Goal: Use online tool/utility: Utilize a website feature to perform a specific function

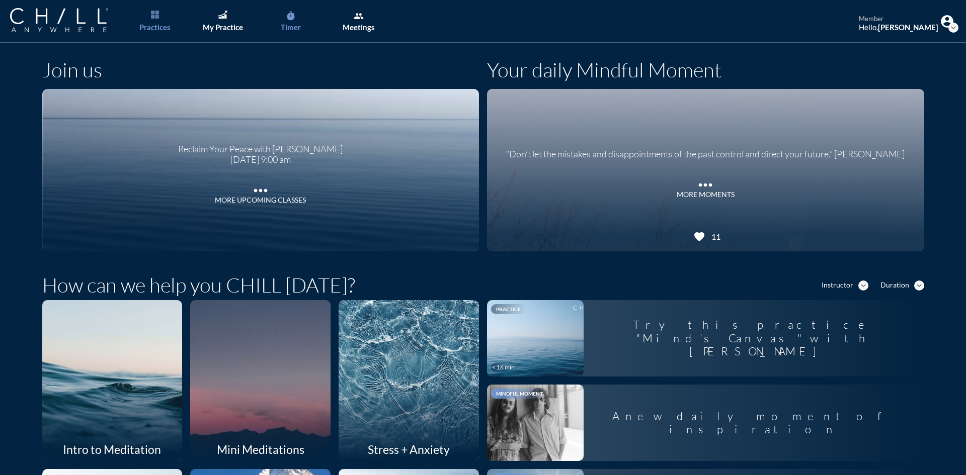
click at [303, 24] on link "timer Timer" at bounding box center [290, 21] width 53 height 43
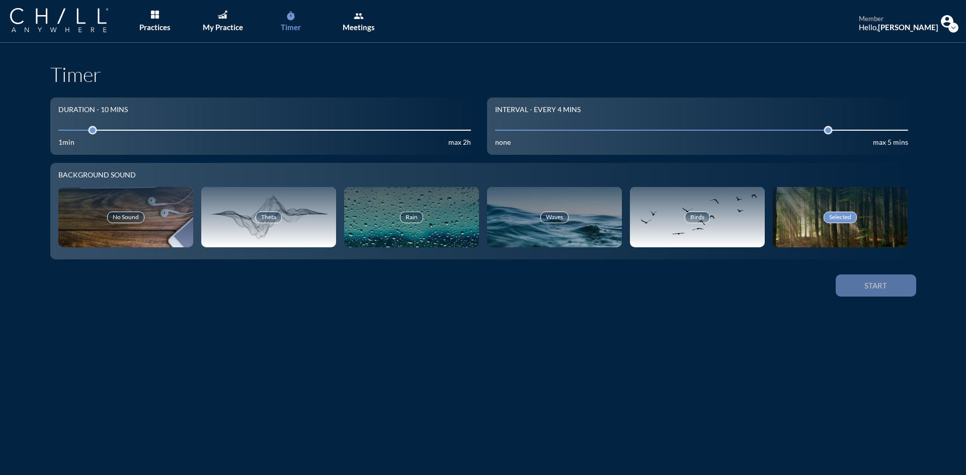
click at [864, 295] on button "Start" at bounding box center [875, 286] width 80 height 22
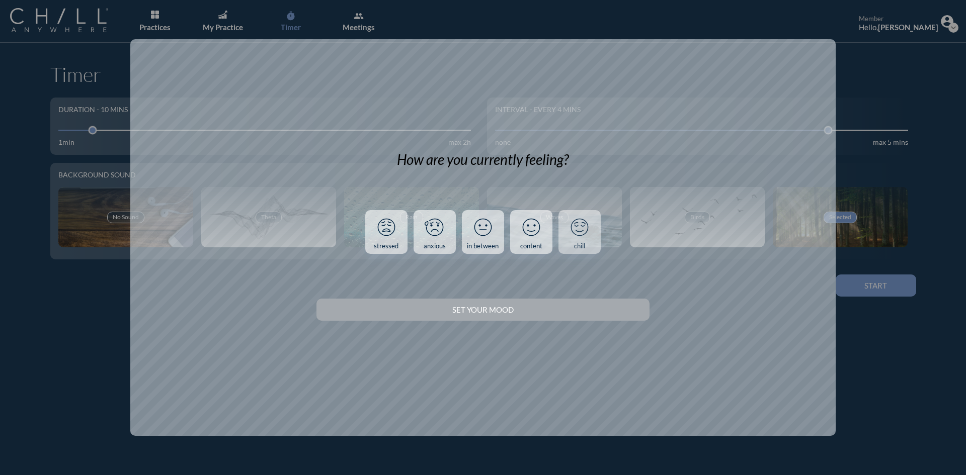
click at [564, 233] on link "chill" at bounding box center [579, 232] width 42 height 44
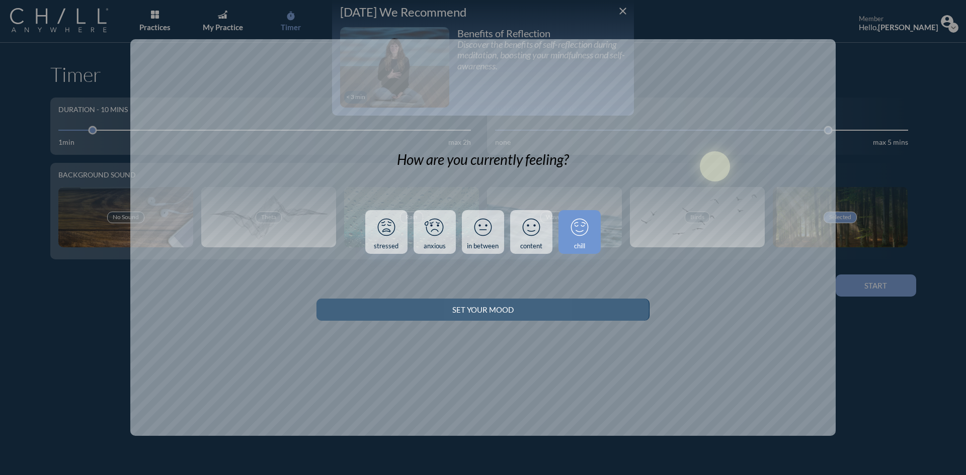
click at [618, 318] on button "Set your Mood" at bounding box center [482, 310] width 332 height 22
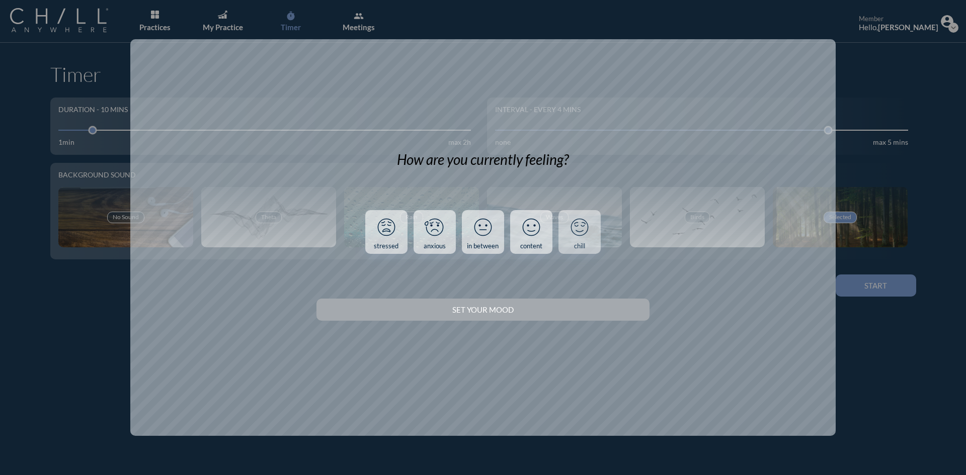
click at [594, 243] on link "chill" at bounding box center [579, 232] width 42 height 44
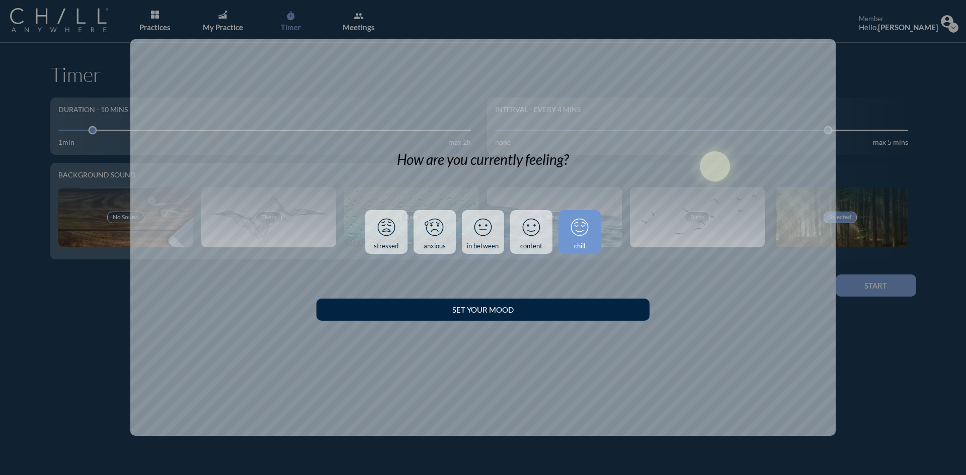
click at [589, 321] on div "Set your Mood" at bounding box center [482, 310] width 332 height 28
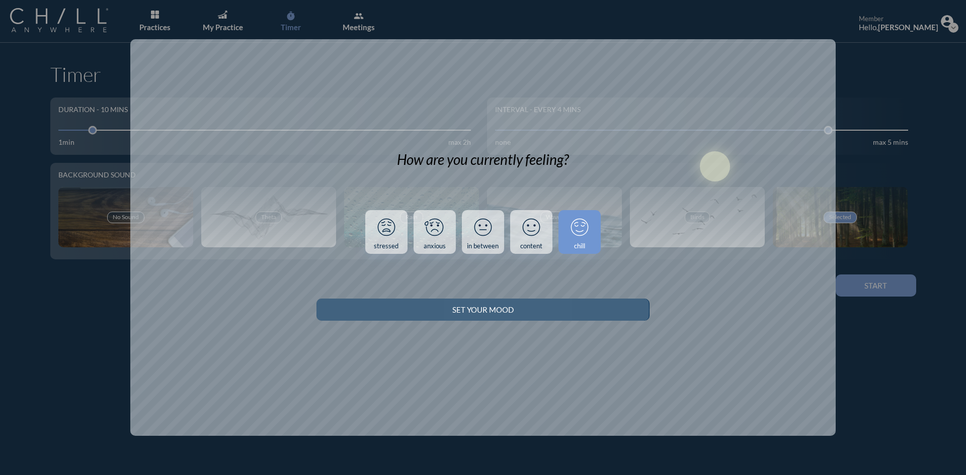
click at [598, 300] on button "Set your Mood" at bounding box center [482, 310] width 332 height 22
